Goal: Communication & Community: Participate in discussion

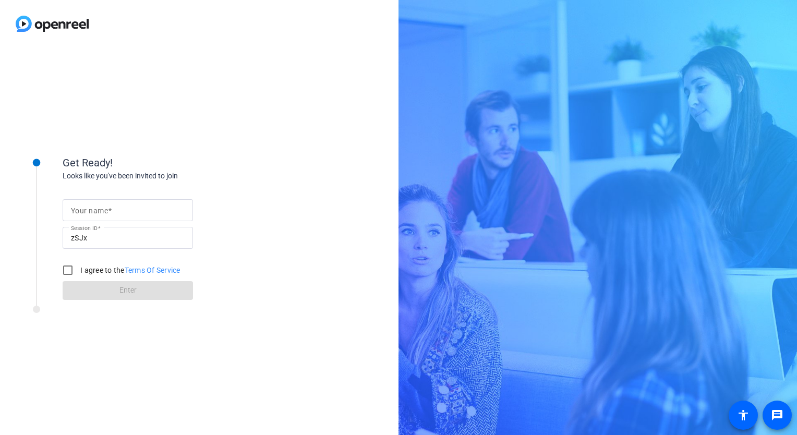
click at [91, 204] on div "Your name" at bounding box center [128, 210] width 114 height 22
type input "[PERSON_NAME]"
click at [66, 270] on input "I agree to the Terms Of Service" at bounding box center [67, 270] width 21 height 21
checkbox input "true"
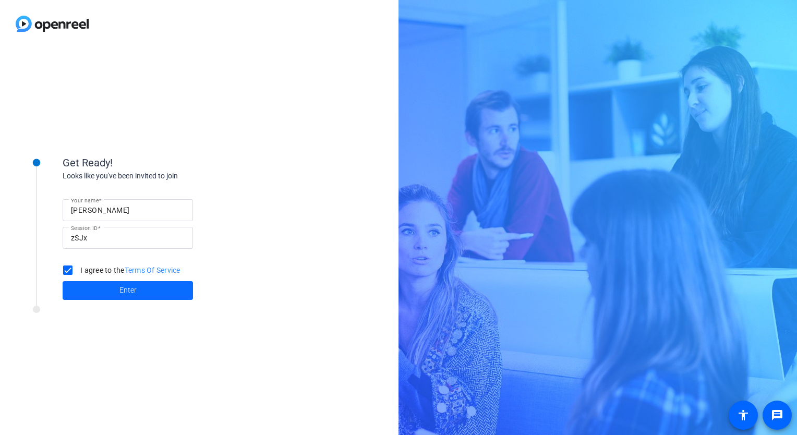
click at [71, 282] on span at bounding box center [128, 290] width 130 height 25
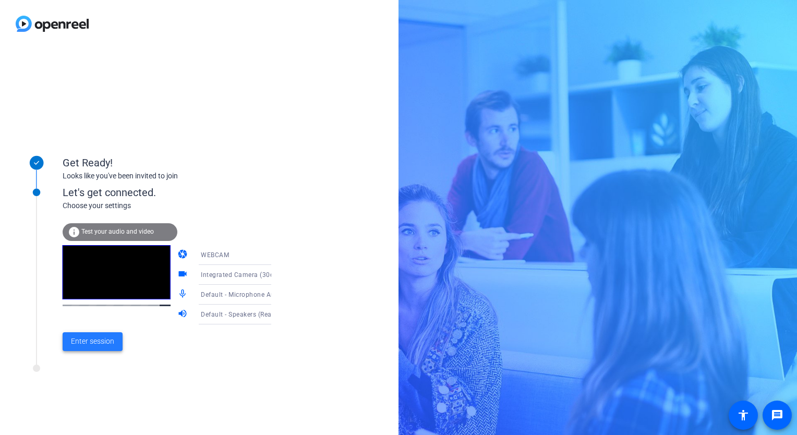
click at [102, 343] on span "Enter session" at bounding box center [92, 341] width 43 height 11
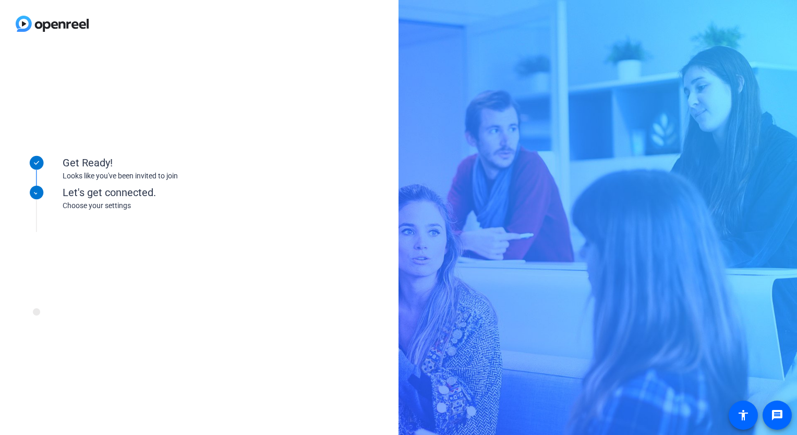
click at [98, 343] on div "Get Ready! Looks like you've been invited to join Let's get connected. Choose y…" at bounding box center [140, 241] width 261 height 209
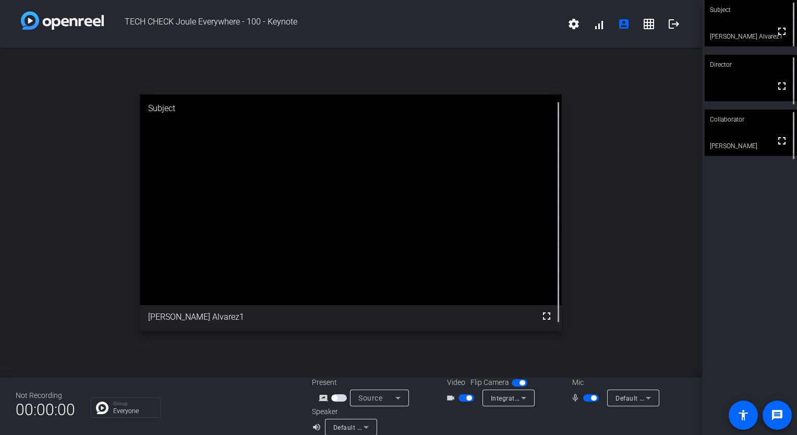
click at [111, 411] on div "Group Everyone" at bounding box center [126, 408] width 70 height 20
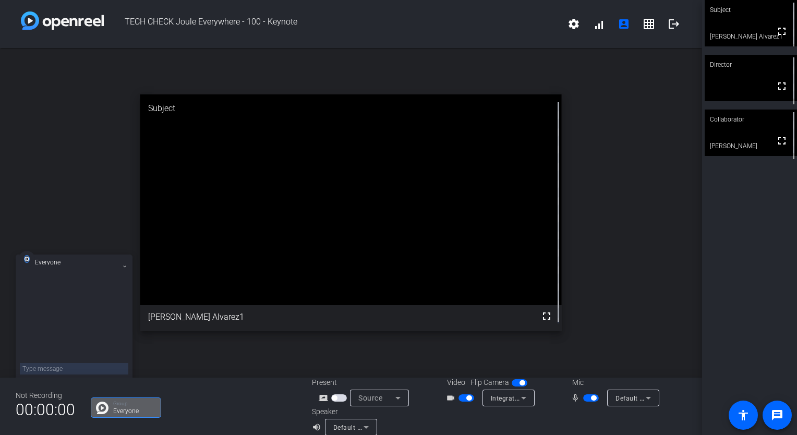
click at [57, 340] on div at bounding box center [74, 321] width 109 height 89
click at [51, 371] on textarea at bounding box center [74, 368] width 109 height 11
type textarea "icognito window and vpn off"
type textarea "can anyone see or hear me?"
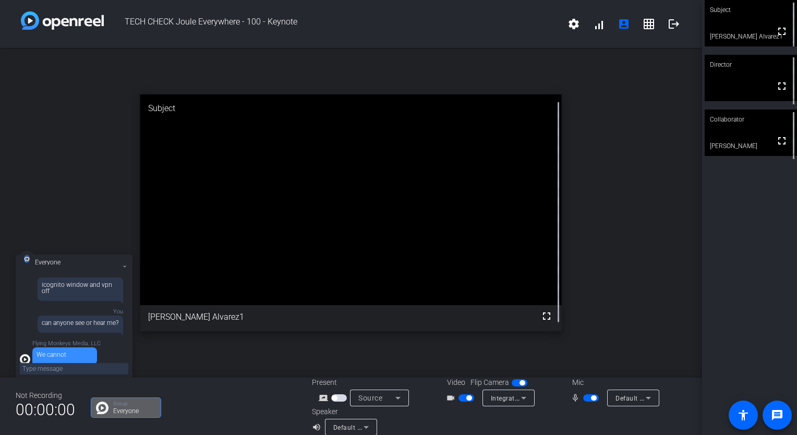
scroll to position [44, 0]
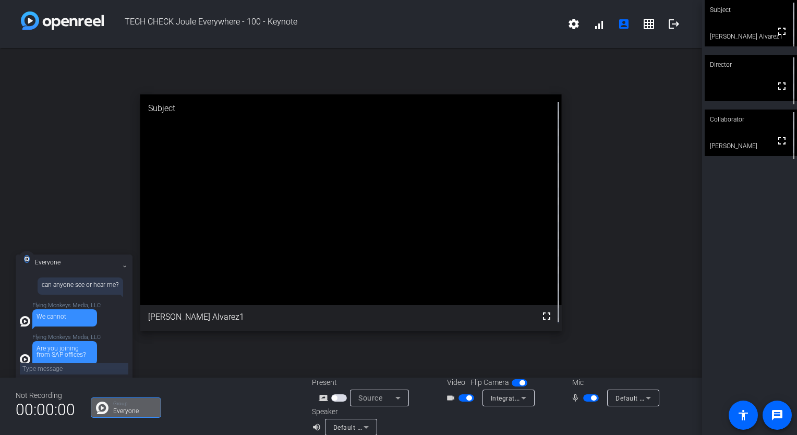
click at [46, 365] on textarea at bounding box center [74, 368] width 109 height 11
type textarea "yes"
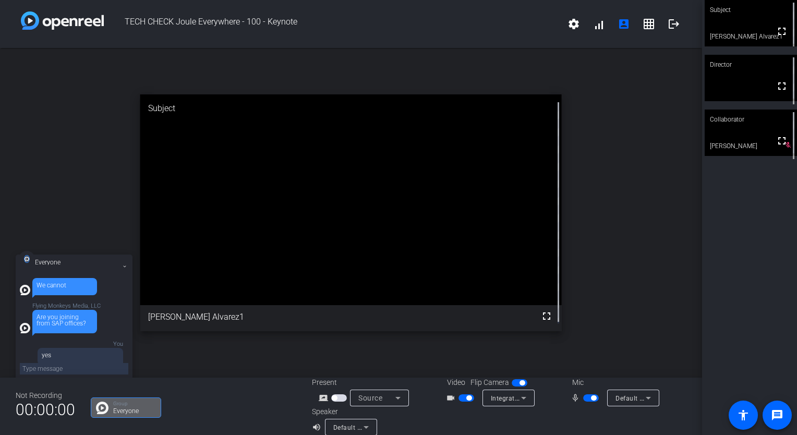
scroll to position [76, 0]
click at [668, 23] on mat-icon "logout" at bounding box center [674, 24] width 13 height 13
